Goal: Information Seeking & Learning: Check status

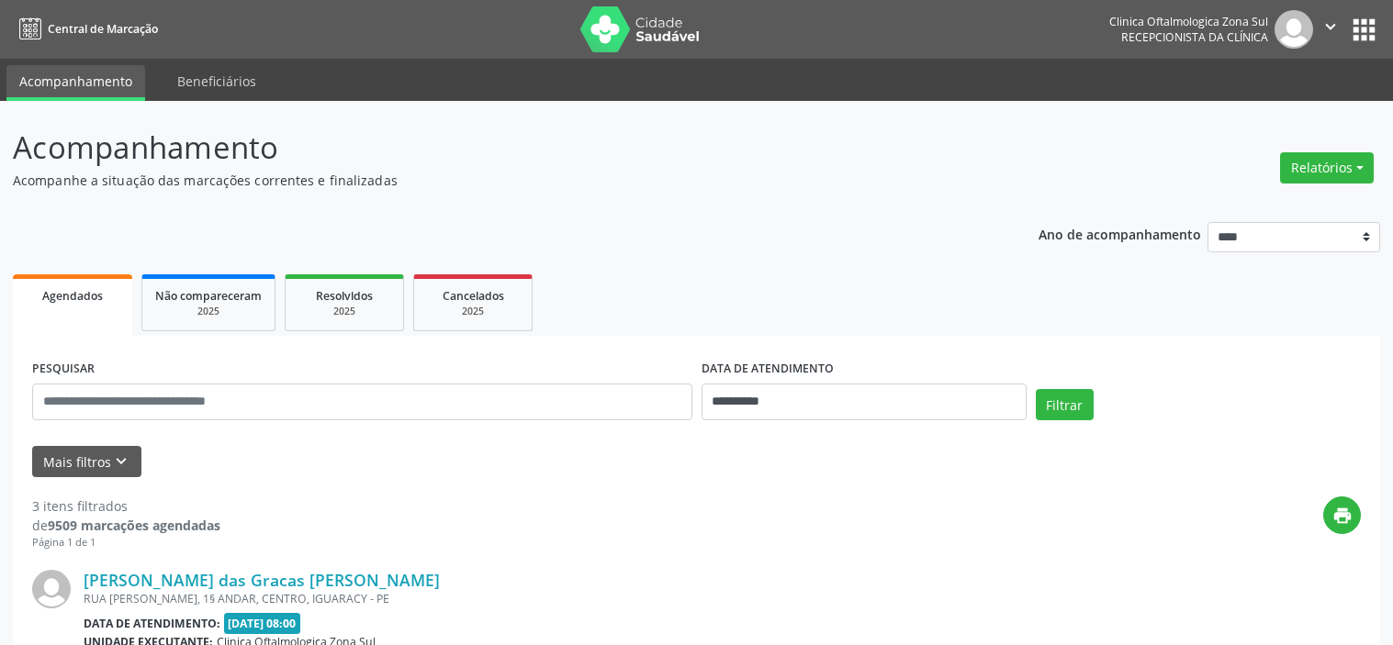
select select "*"
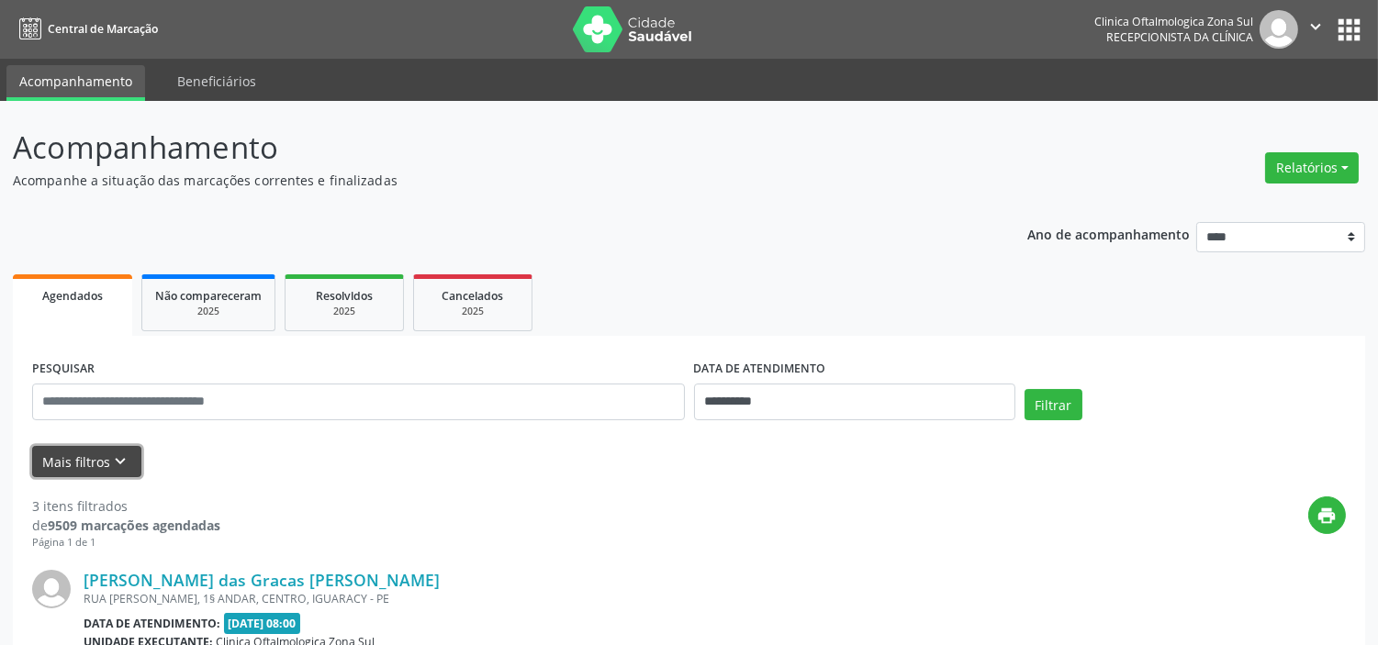
click at [111, 454] on icon "keyboard_arrow_down" at bounding box center [121, 462] width 20 height 20
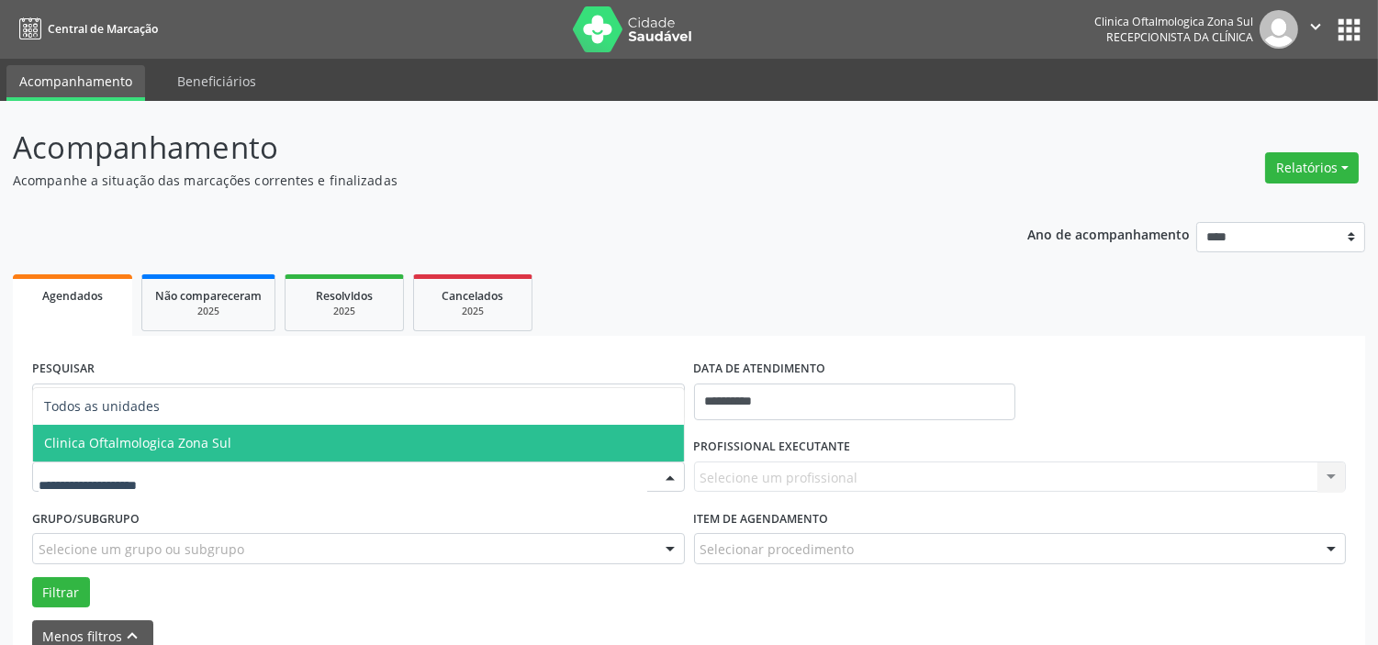
click at [193, 451] on span "Clinica Oftalmologica Zona Sul" at bounding box center [358, 443] width 651 height 37
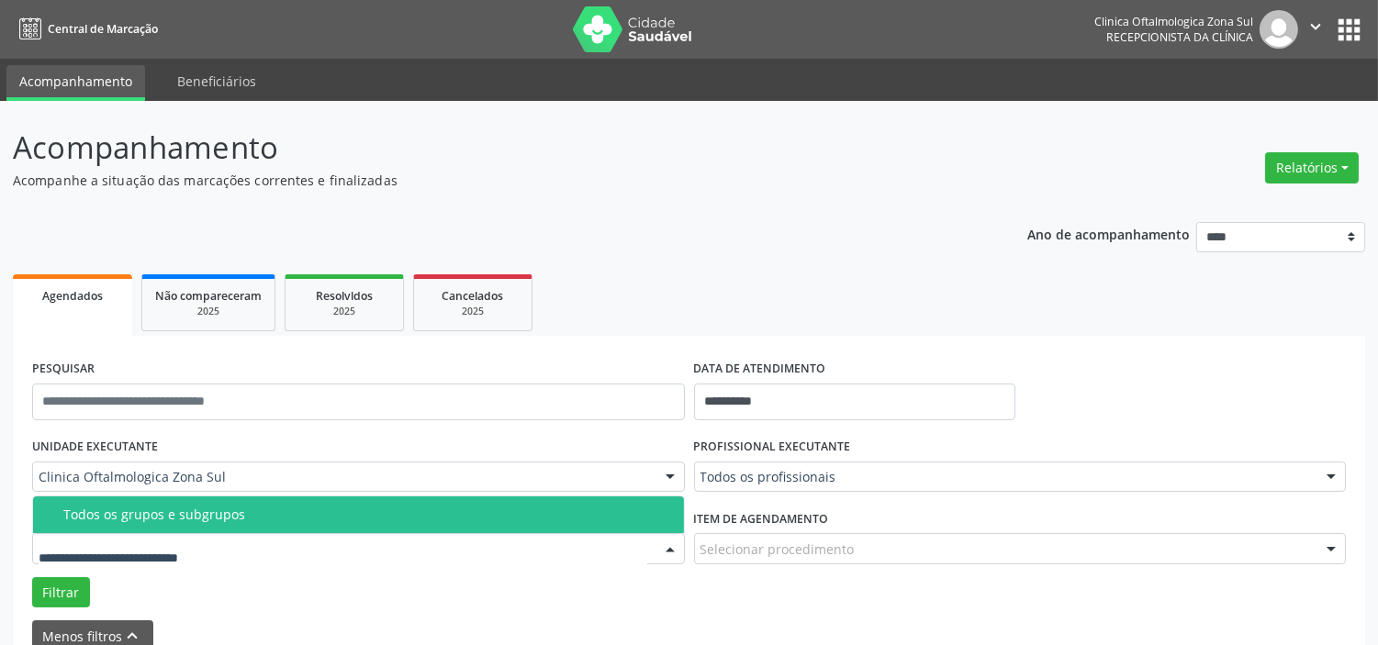
click at [226, 514] on div "Todos os grupos e subgrupos" at bounding box center [368, 515] width 610 height 15
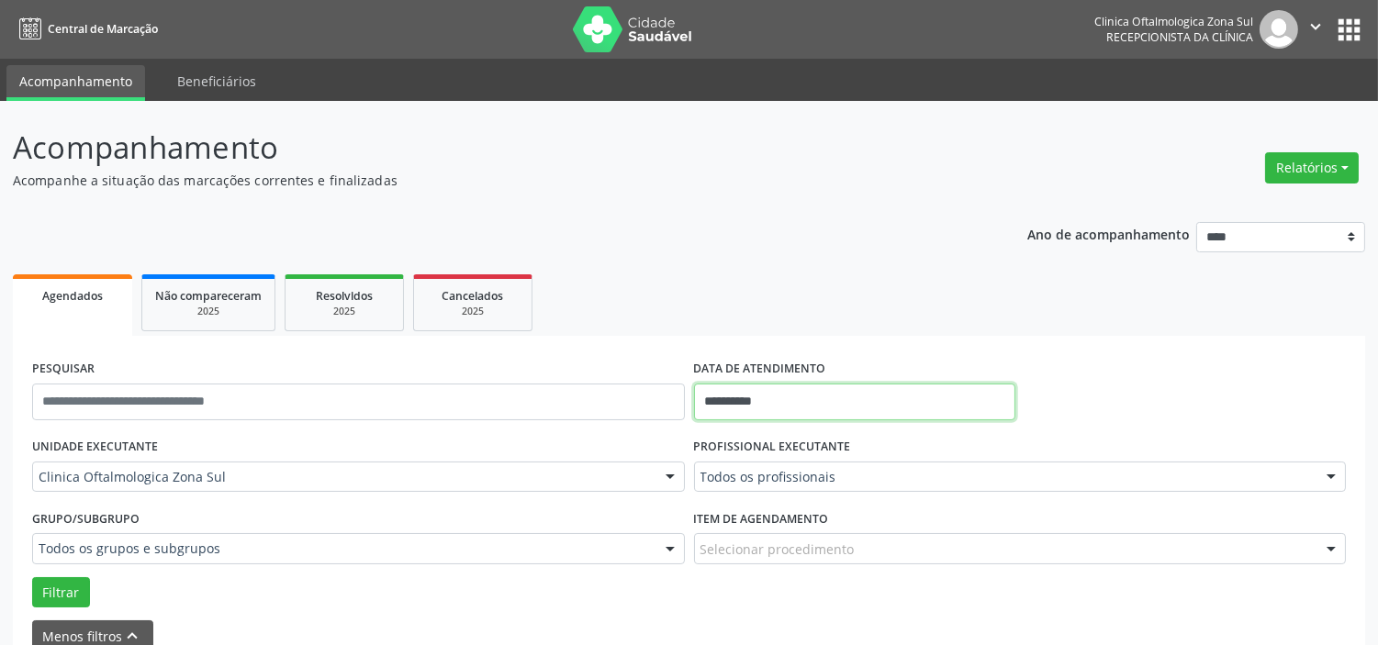
click at [836, 399] on input "**********" at bounding box center [854, 402] width 321 height 37
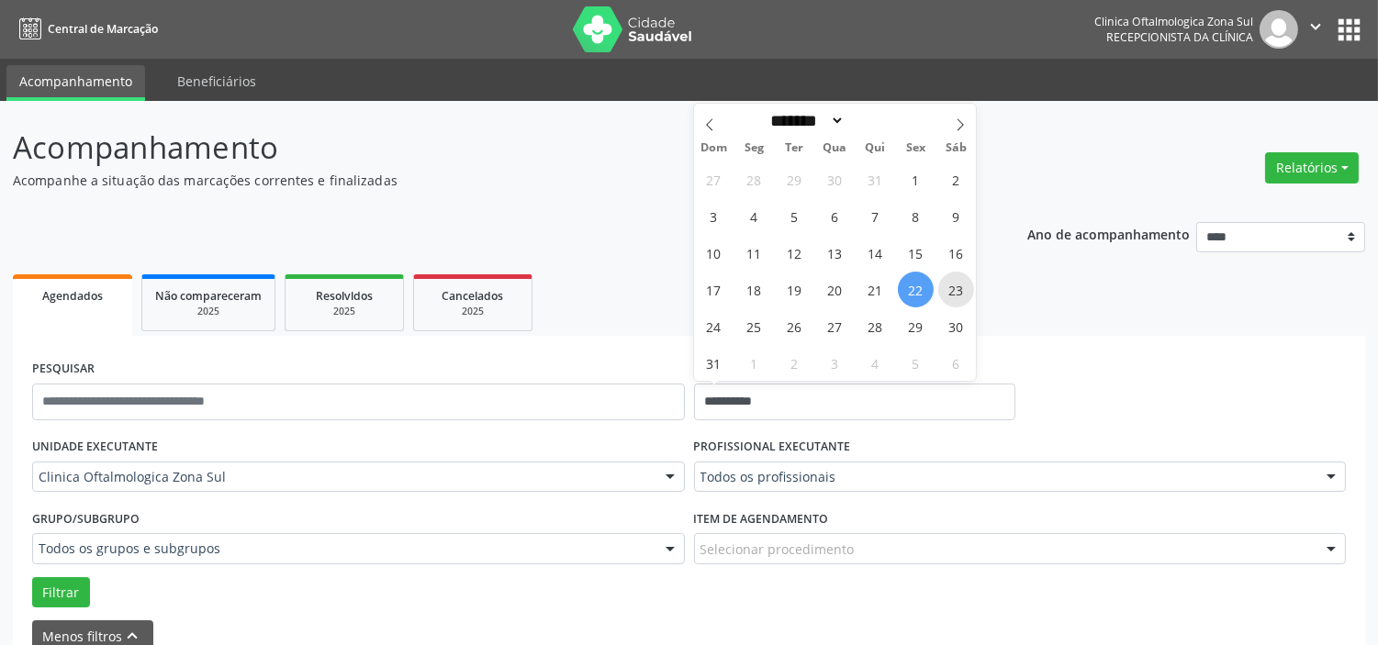
click at [946, 286] on span "23" at bounding box center [956, 290] width 36 height 36
type input "**********"
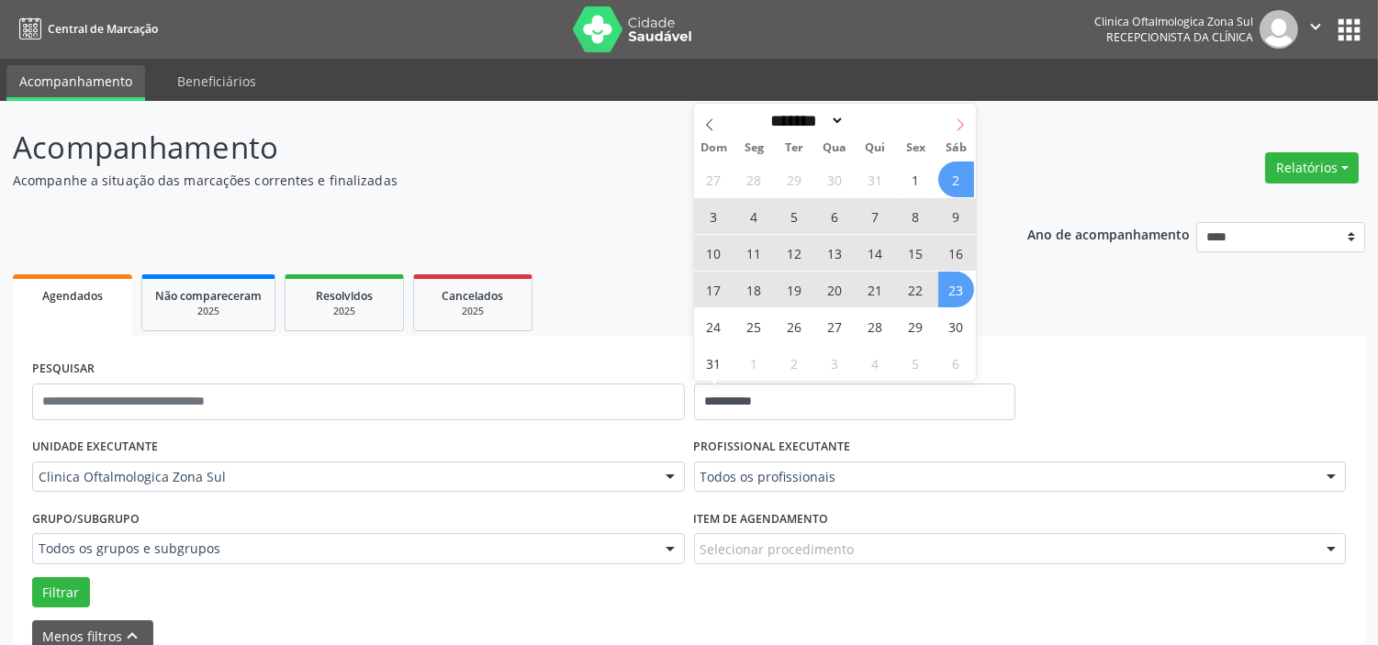
click at [961, 121] on icon at bounding box center [960, 124] width 13 height 13
select select "*"
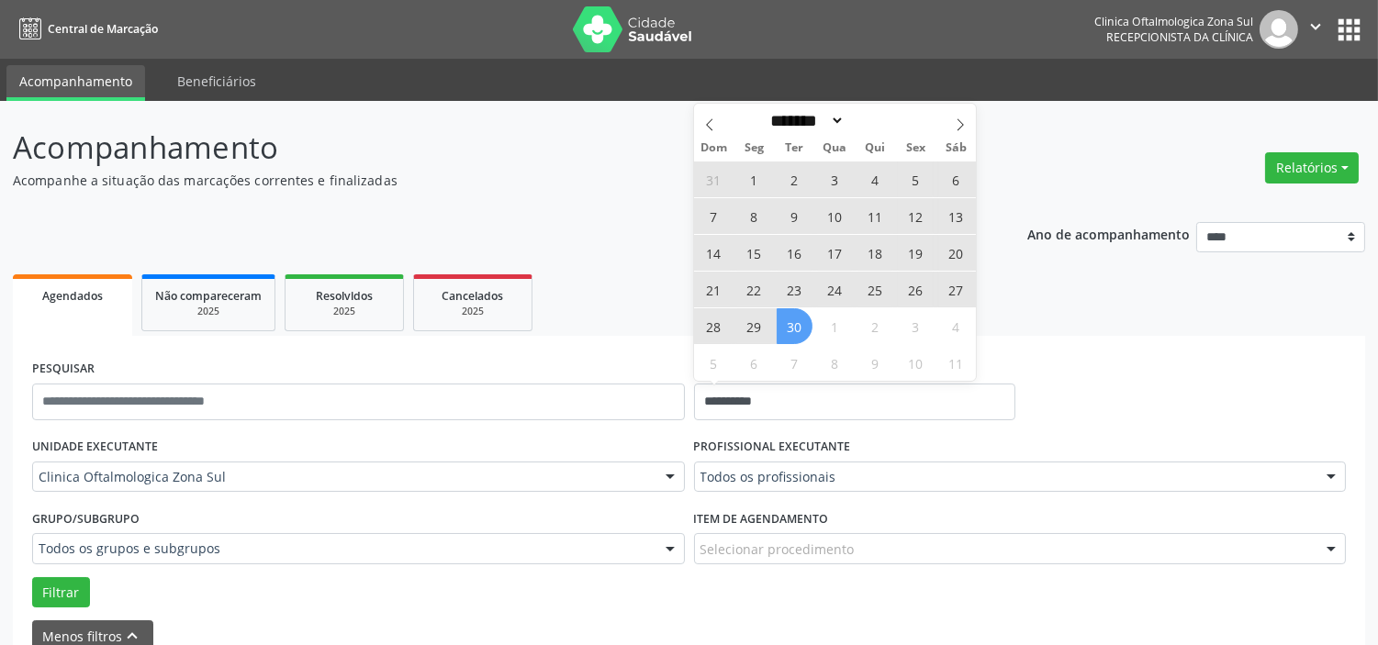
click at [803, 325] on span "30" at bounding box center [795, 326] width 36 height 36
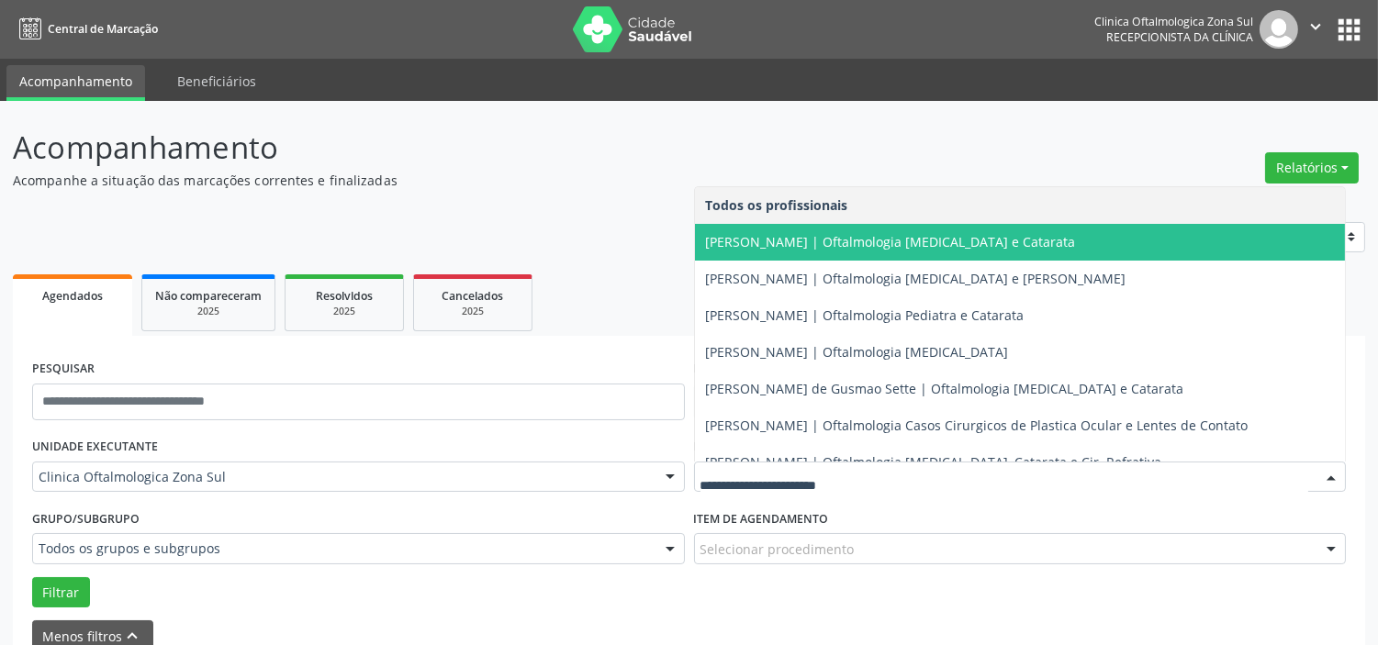
click at [795, 237] on span "[PERSON_NAME] | Oftalmologia [MEDICAL_DATA] e Catarata" at bounding box center [891, 241] width 370 height 17
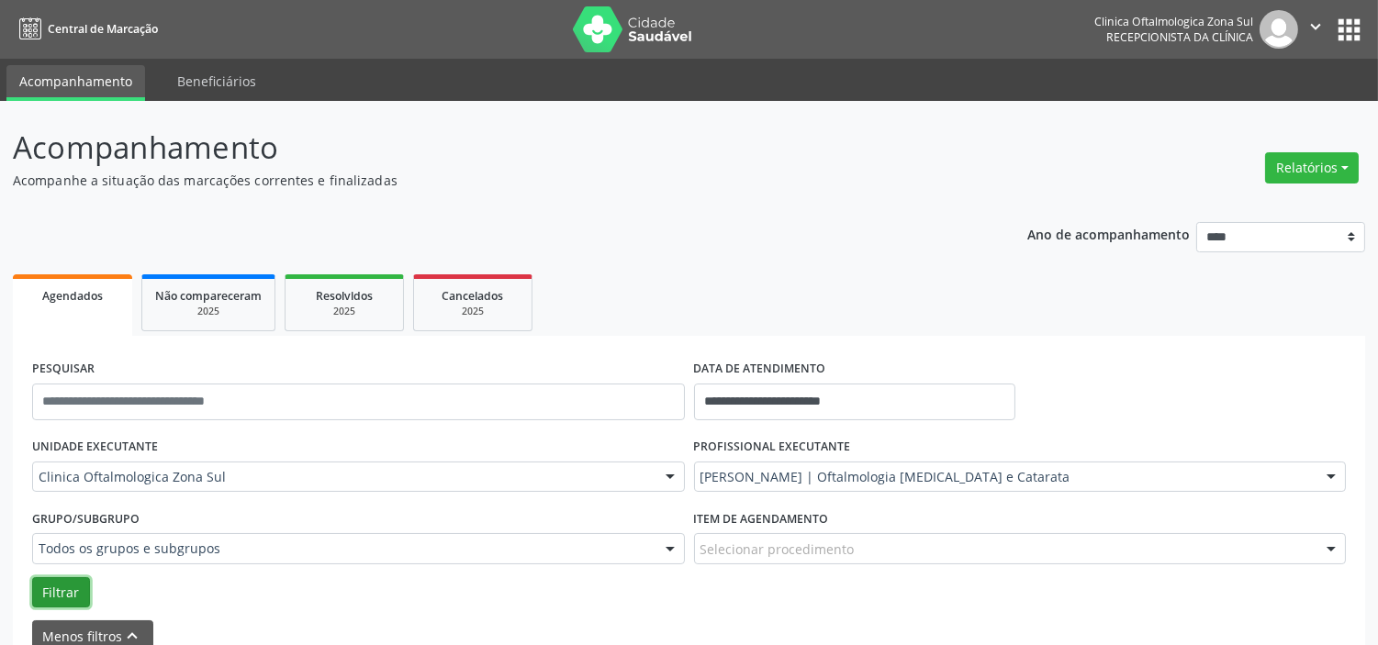
click at [68, 593] on button "Filtrar" at bounding box center [61, 592] width 58 height 31
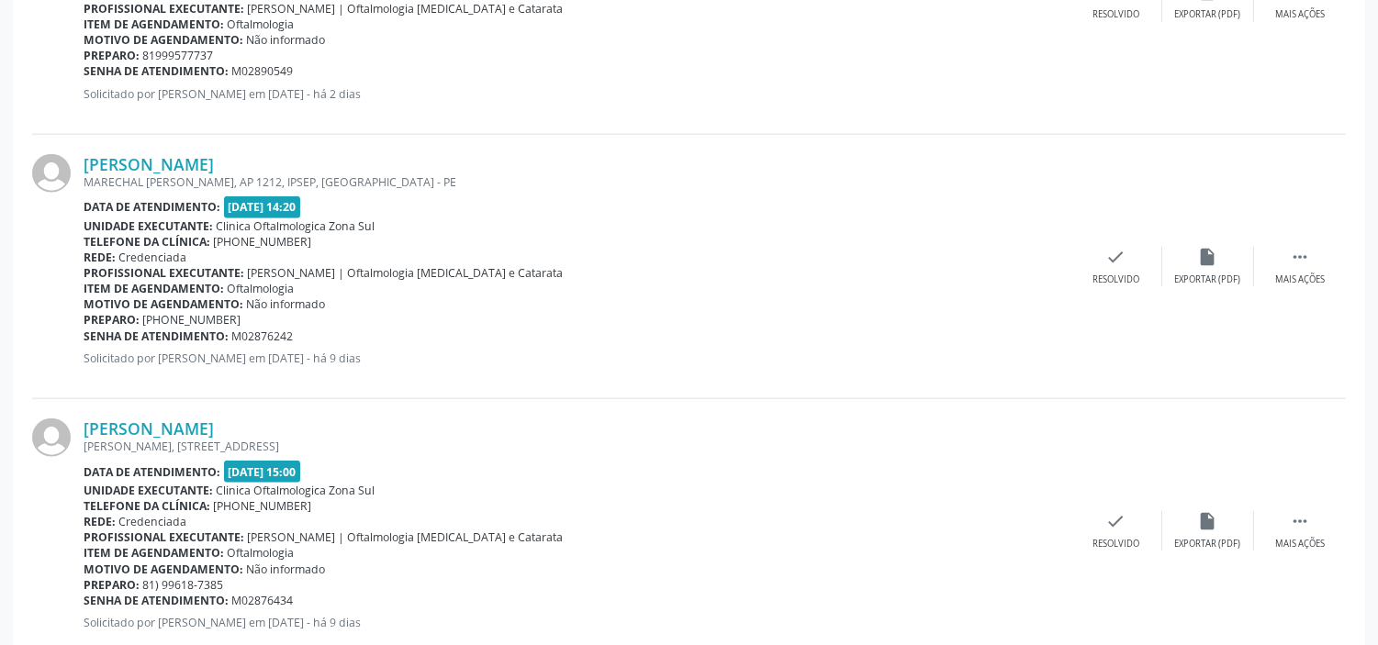
scroll to position [4133, 0]
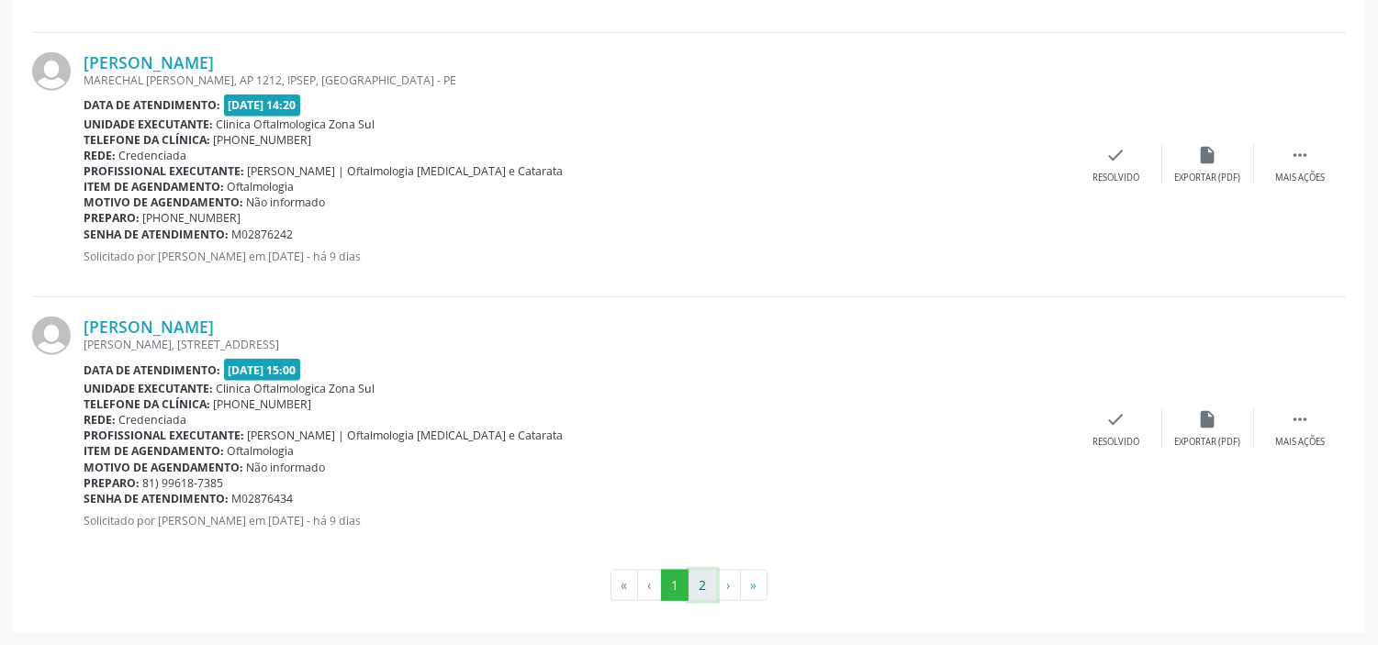
click at [696, 582] on button "2" at bounding box center [702, 585] width 28 height 31
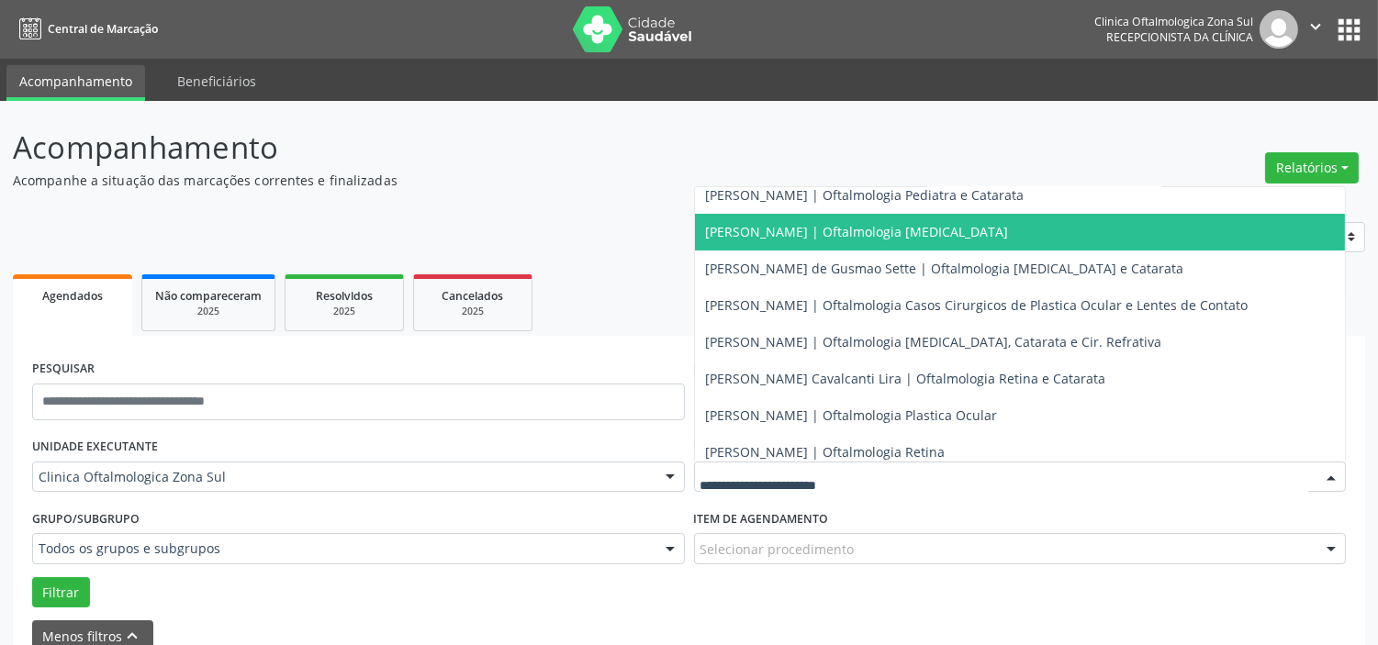
scroll to position [166, 0]
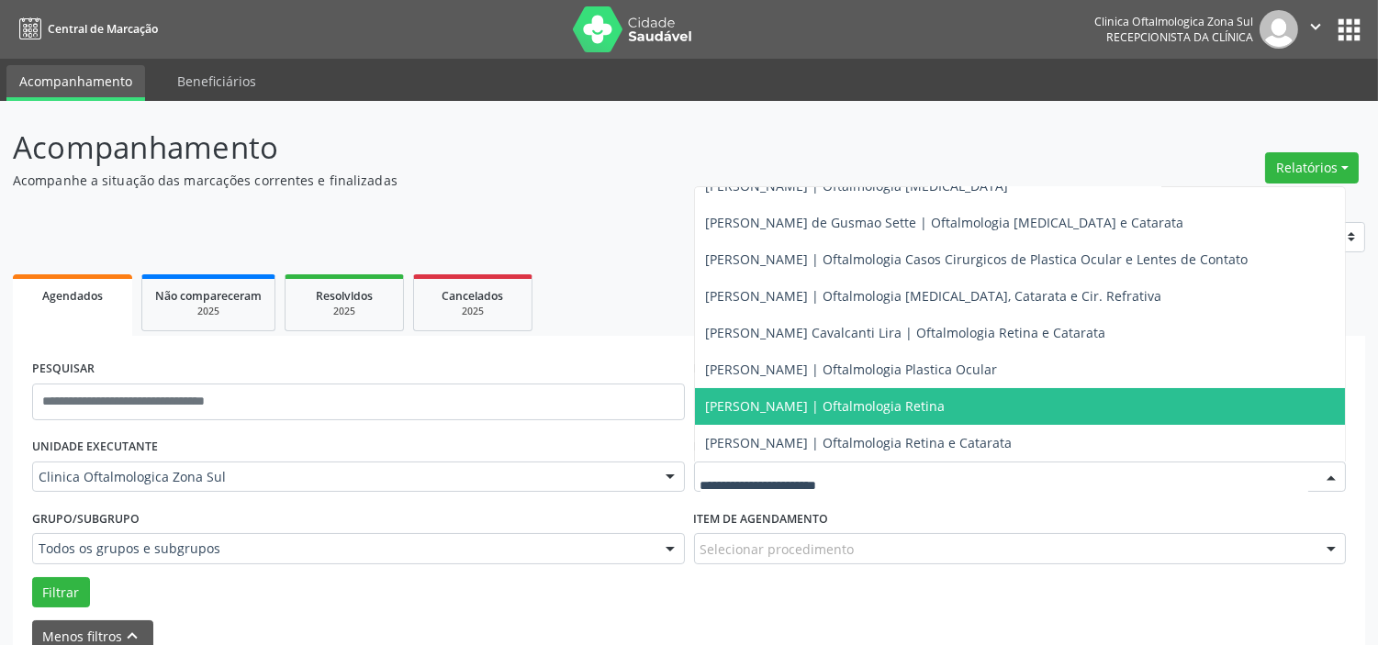
click at [842, 406] on span "[PERSON_NAME] | Oftalmologia Retina" at bounding box center [826, 405] width 240 height 17
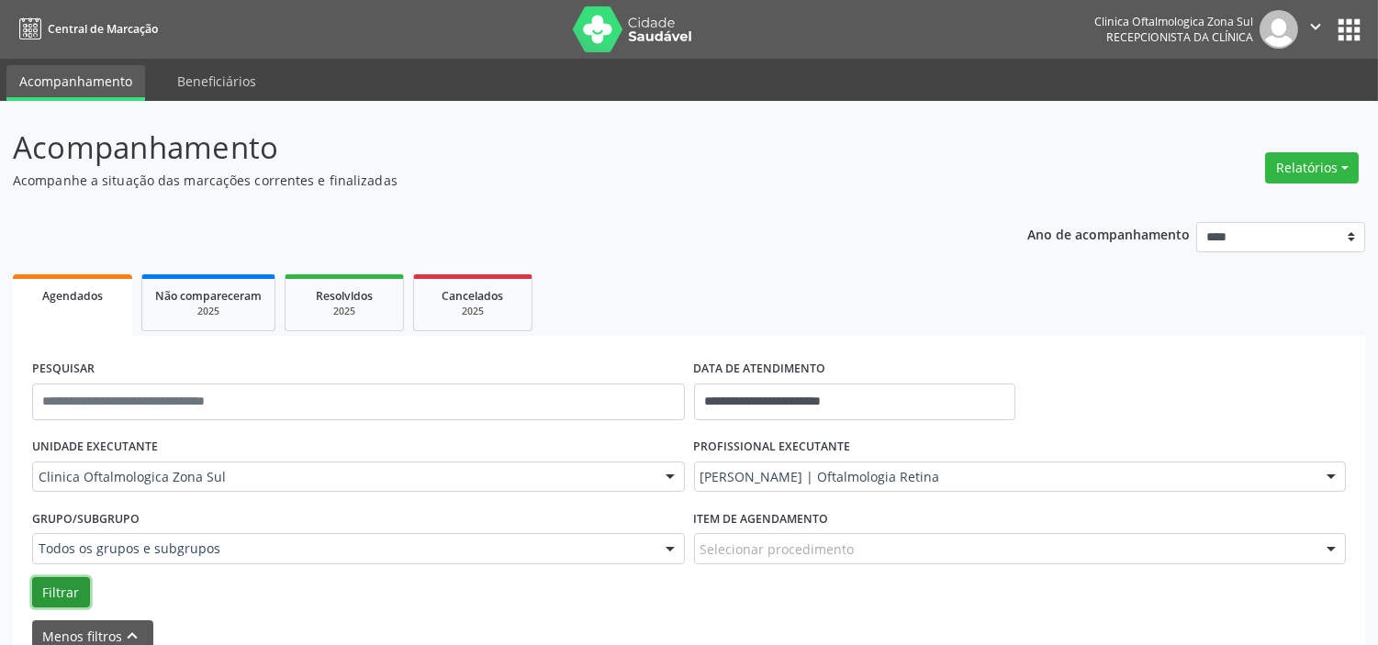
click at [57, 594] on button "Filtrar" at bounding box center [61, 592] width 58 height 31
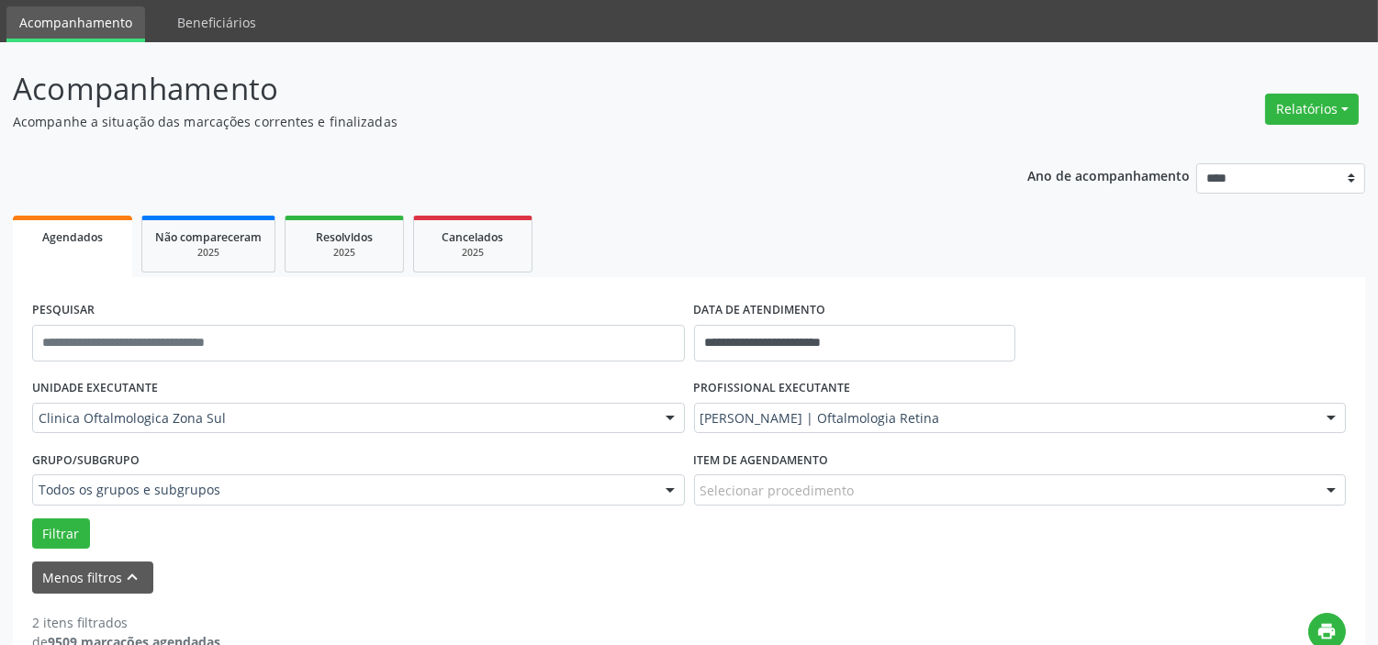
scroll to position [0, 0]
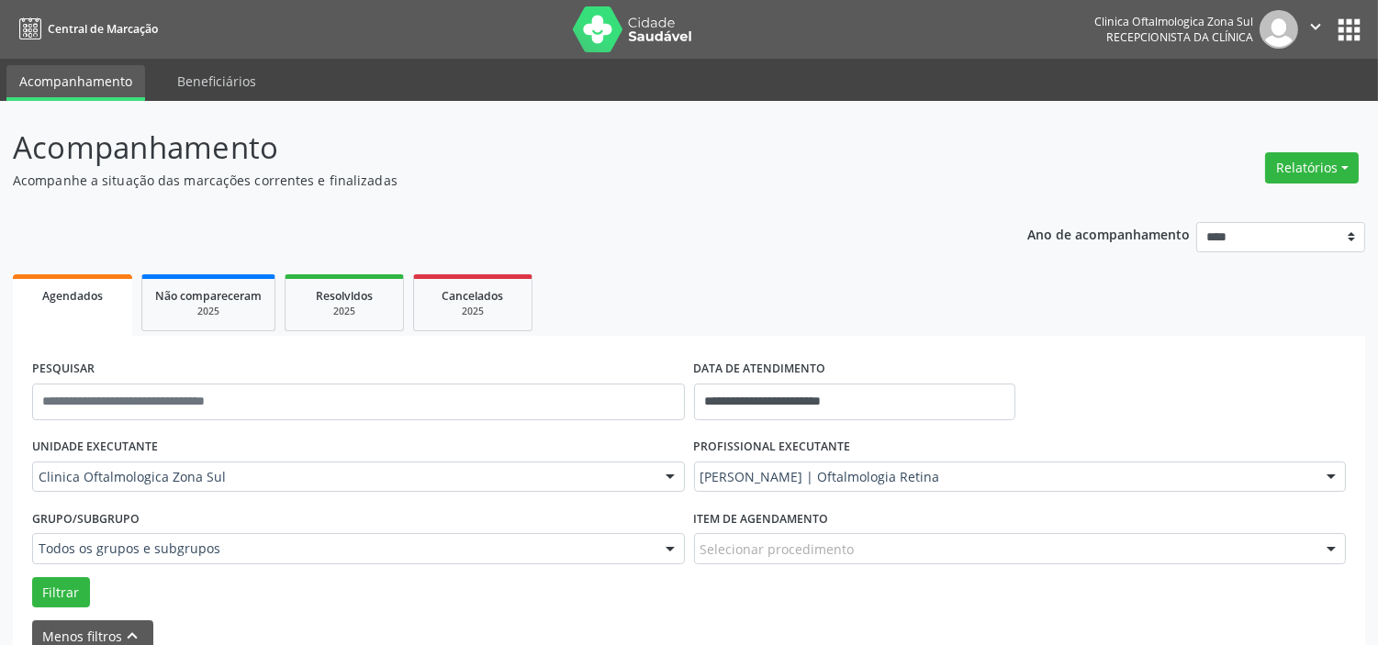
click at [1306, 23] on icon "" at bounding box center [1315, 27] width 20 height 20
click at [1271, 113] on link "Sair" at bounding box center [1268, 112] width 127 height 26
